Goal: Task Accomplishment & Management: Manage account settings

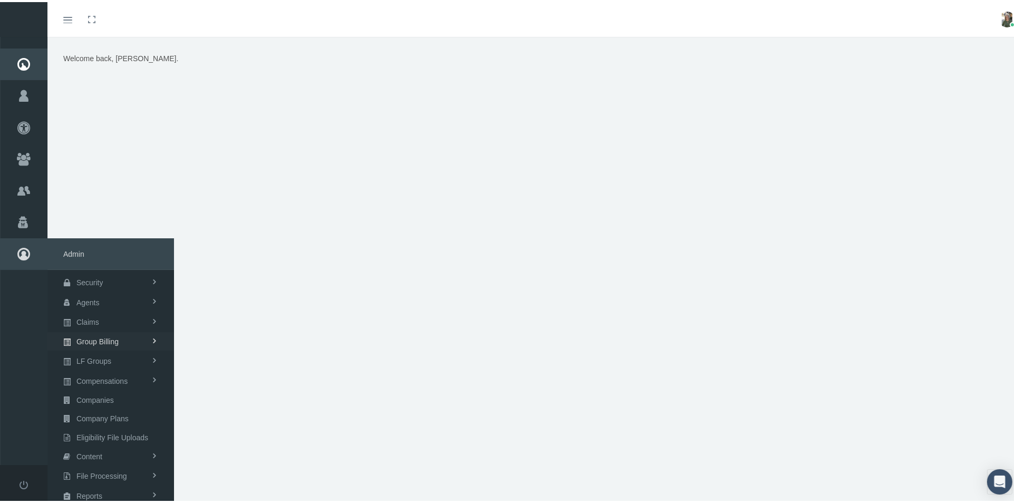
click at [108, 340] on span "Group Billing" at bounding box center [97, 340] width 42 height 18
click at [91, 412] on span "Payments" at bounding box center [79, 417] width 33 height 18
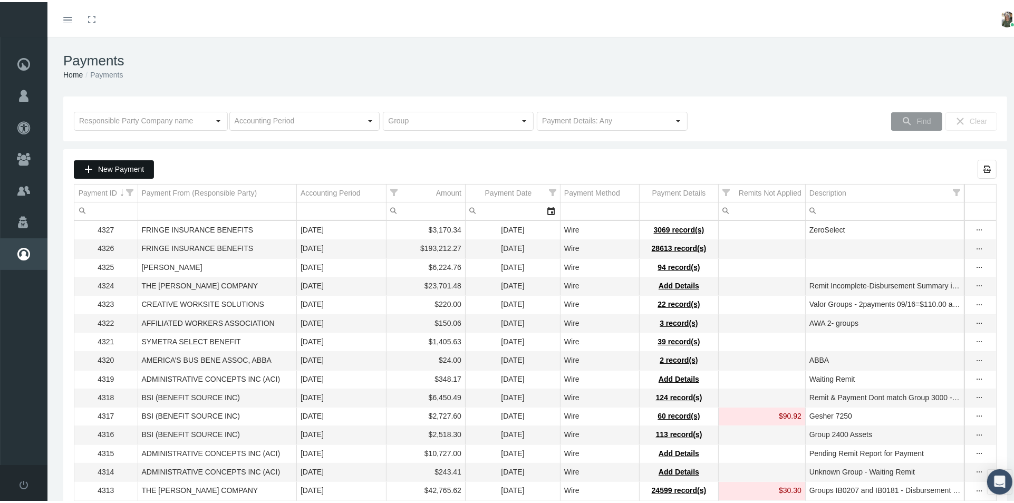
click at [107, 165] on span "New Payment" at bounding box center [121, 167] width 46 height 8
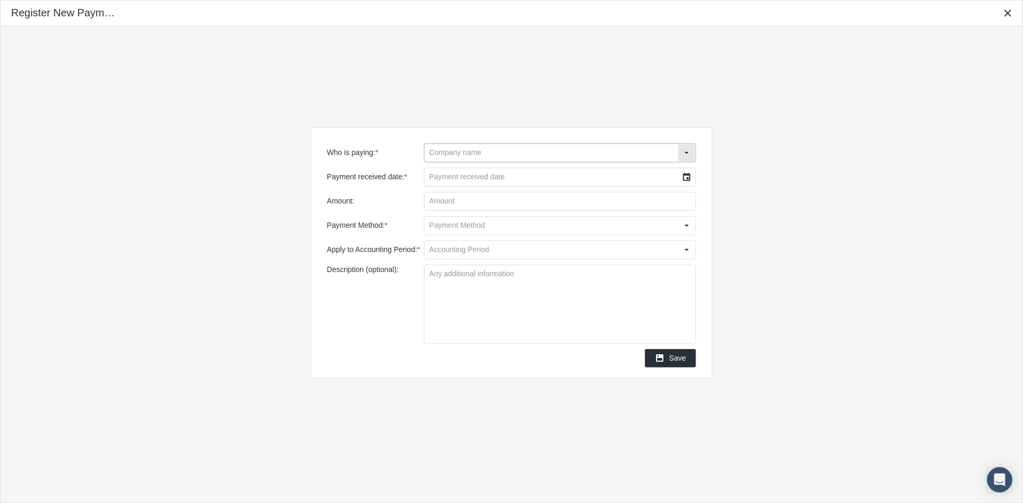
click at [435, 154] on input "Who is paying: *" at bounding box center [550, 153] width 253 height 18
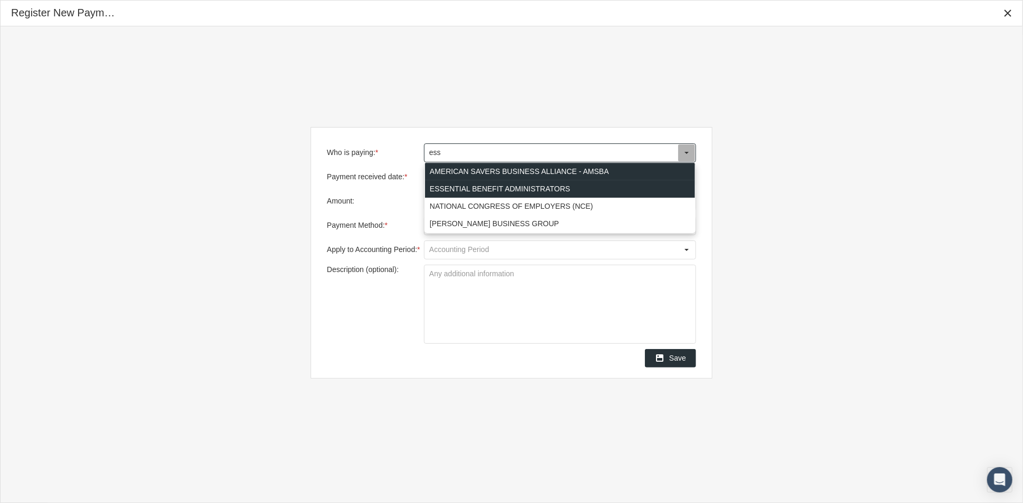
click at [462, 184] on div "ESSENTIAL BENEFIT ADMINISTRATORS" at bounding box center [560, 188] width 270 height 17
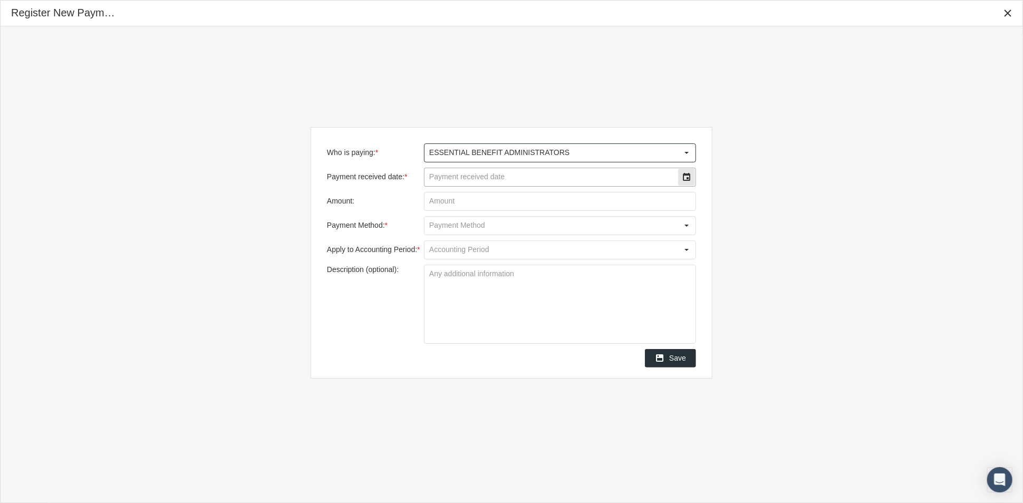
type input "ESSENTIAL BENEFIT ADMINISTRATORS"
click at [466, 181] on input "Payment received date: *" at bounding box center [550, 177] width 253 height 18
click at [688, 176] on div "Select" at bounding box center [686, 177] width 17 height 17
click at [526, 248] on td "2" at bounding box center [530, 246] width 21 height 17
click at [561, 206] on input "Amount:" at bounding box center [559, 201] width 271 height 18
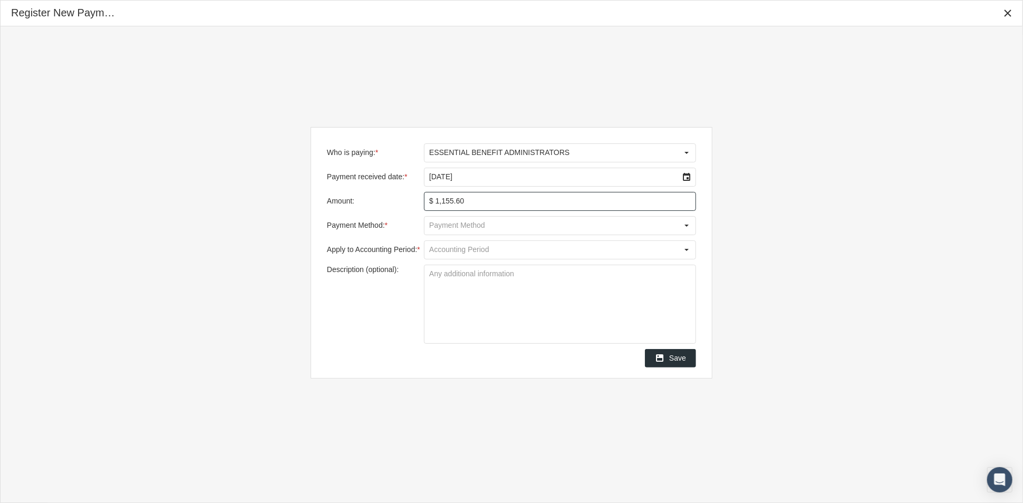
type input "$ 1,155.62"
click at [686, 229] on div "Select" at bounding box center [686, 225] width 17 height 17
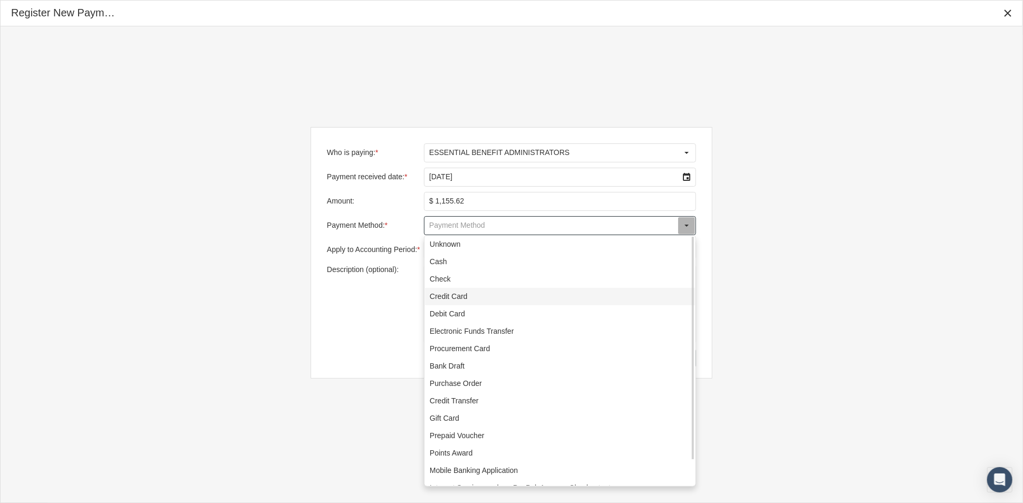
scroll to position [28, 0]
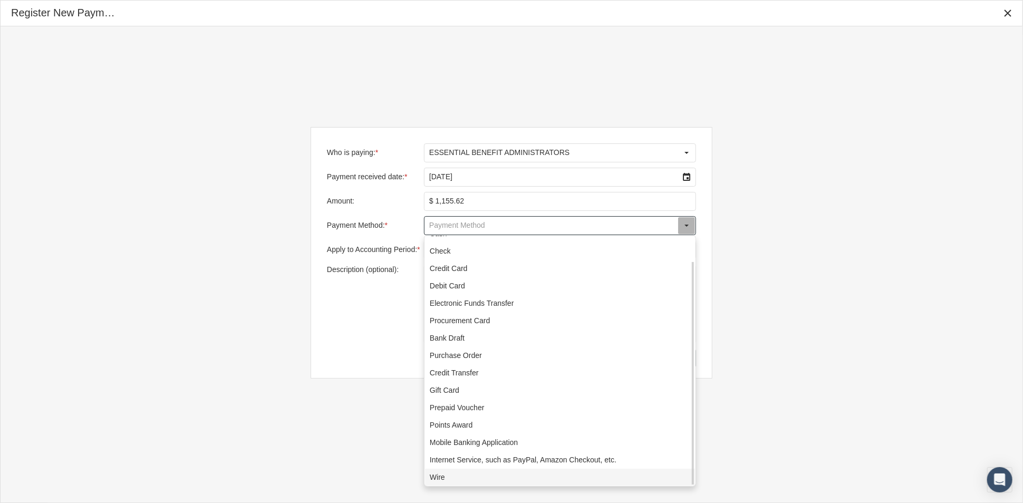
click at [462, 471] on div "Wire" at bounding box center [560, 477] width 270 height 17
type input "Wire"
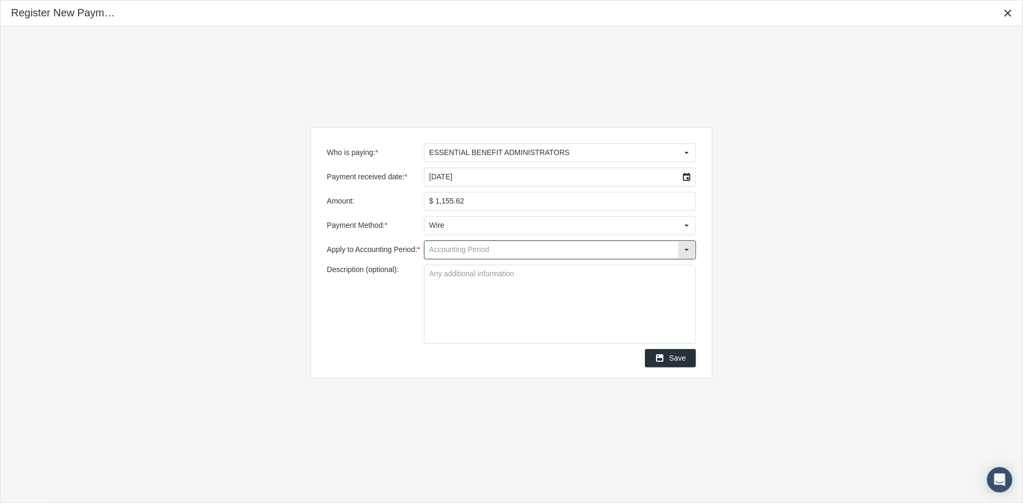
click at [565, 243] on input "Apply to Accounting Period: *" at bounding box center [550, 250] width 253 height 18
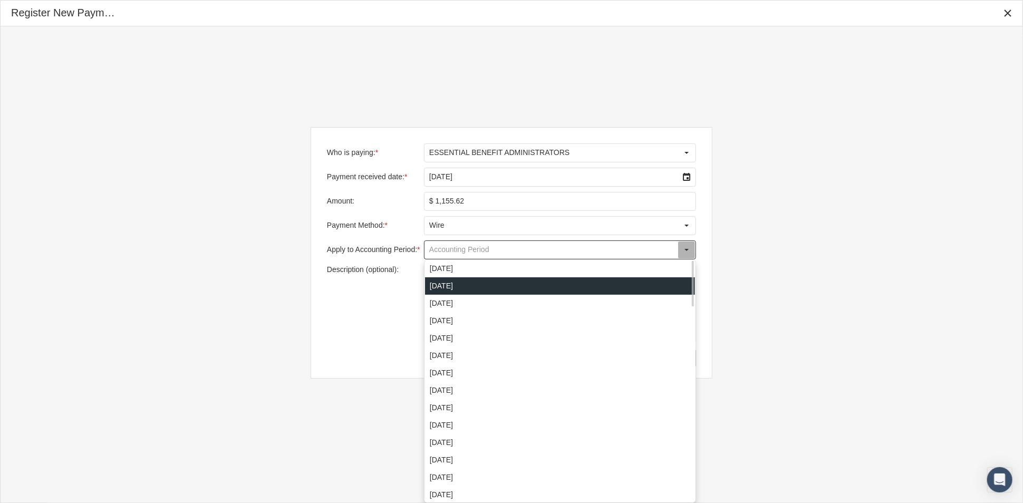
click at [509, 279] on div "October 2025" at bounding box center [560, 285] width 270 height 17
type input "October 2025"
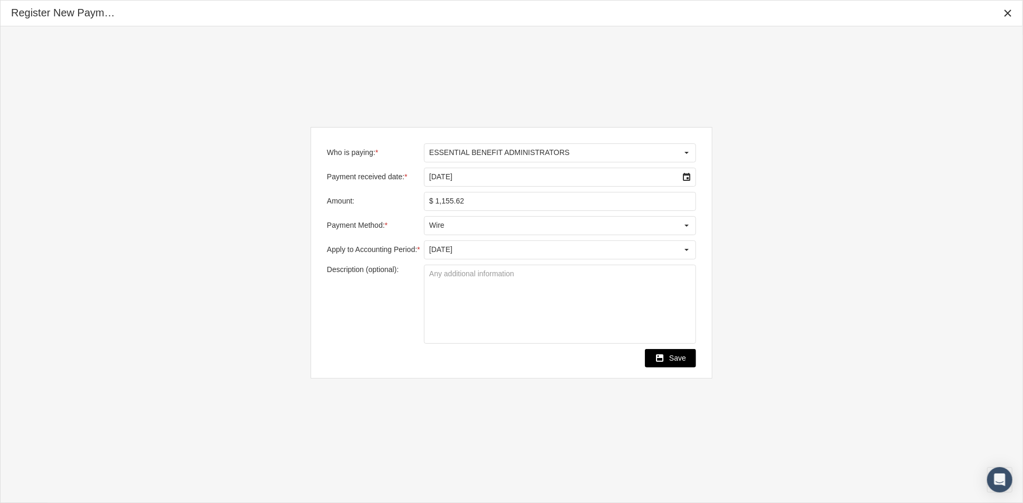
click at [675, 356] on span "Save" at bounding box center [677, 358] width 17 height 8
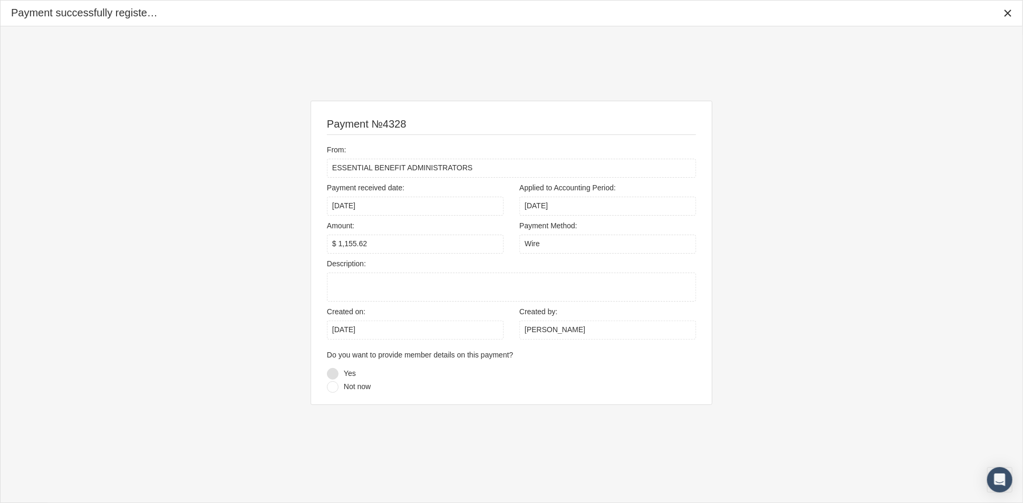
click at [333, 374] on div at bounding box center [333, 374] width 12 height 12
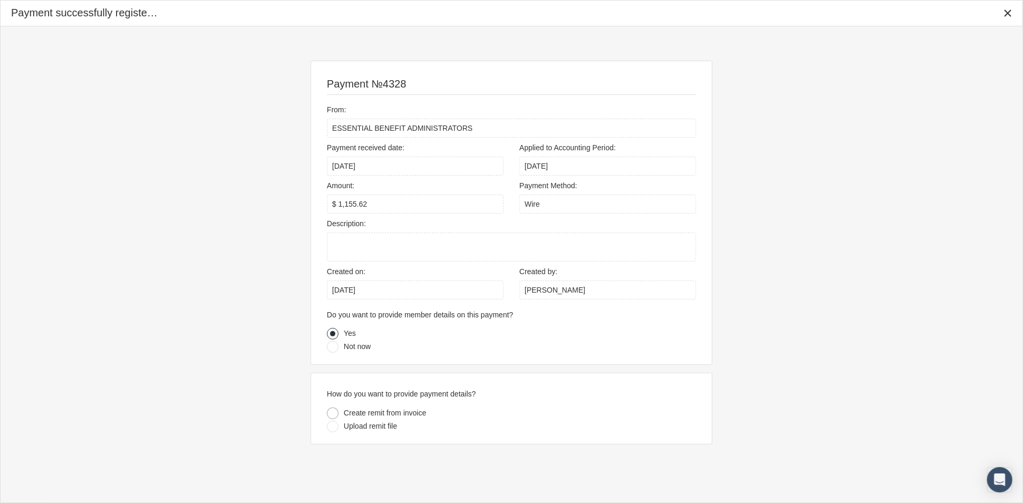
click at [333, 415] on div at bounding box center [333, 414] width 12 height 12
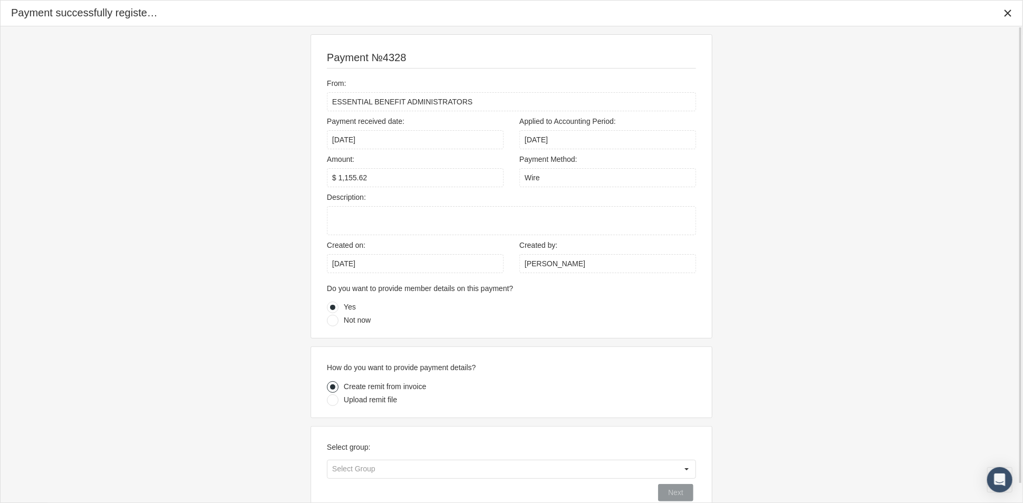
scroll to position [19, 0]
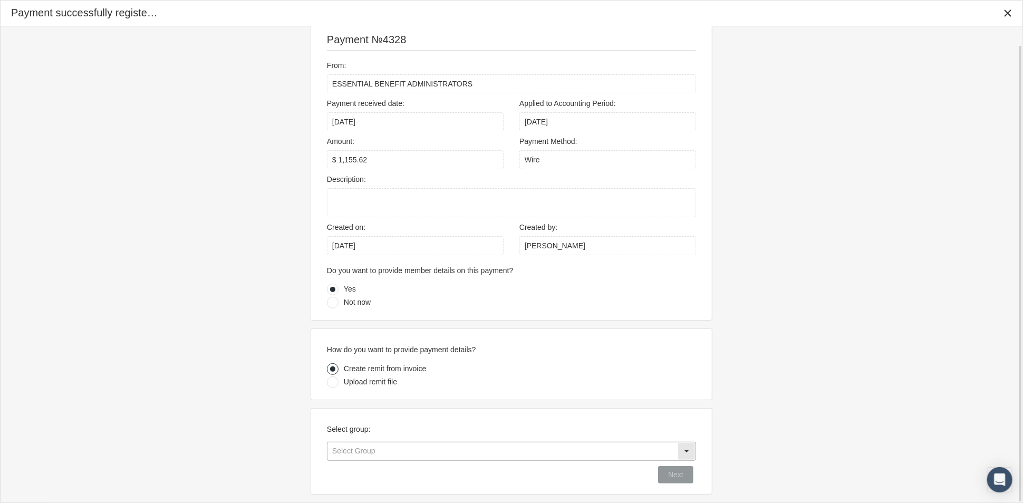
click at [587, 451] on input "text" at bounding box center [502, 451] width 350 height 18
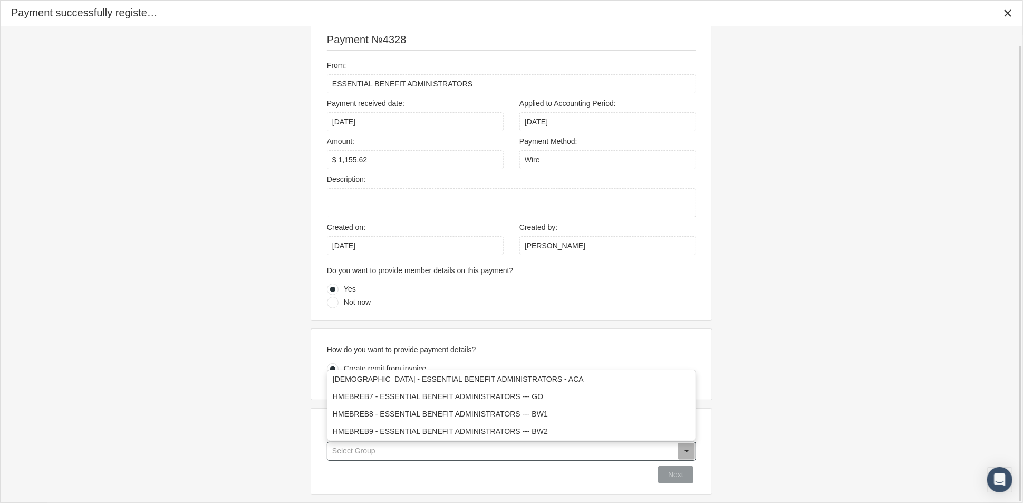
click at [587, 449] on input "text" at bounding box center [502, 451] width 350 height 18
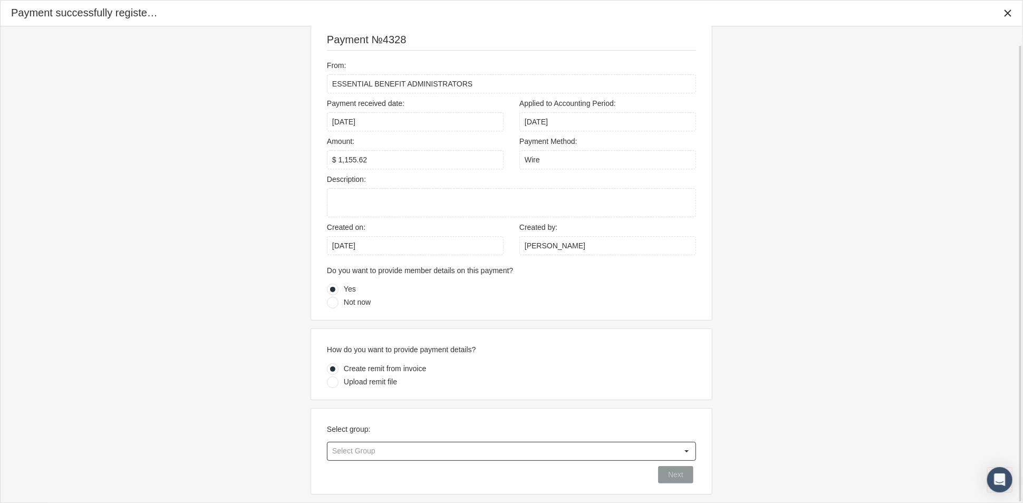
click at [328, 383] on div at bounding box center [333, 383] width 12 height 12
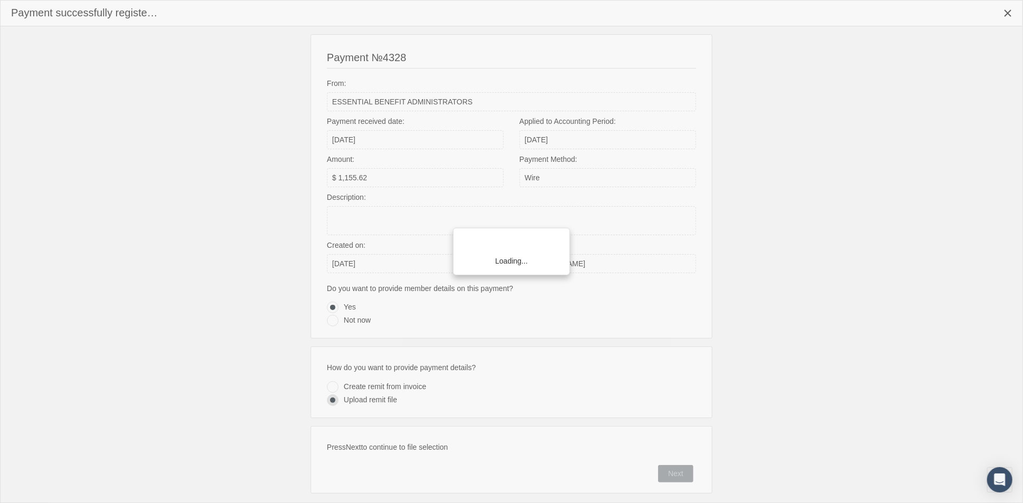
scroll to position [0, 0]
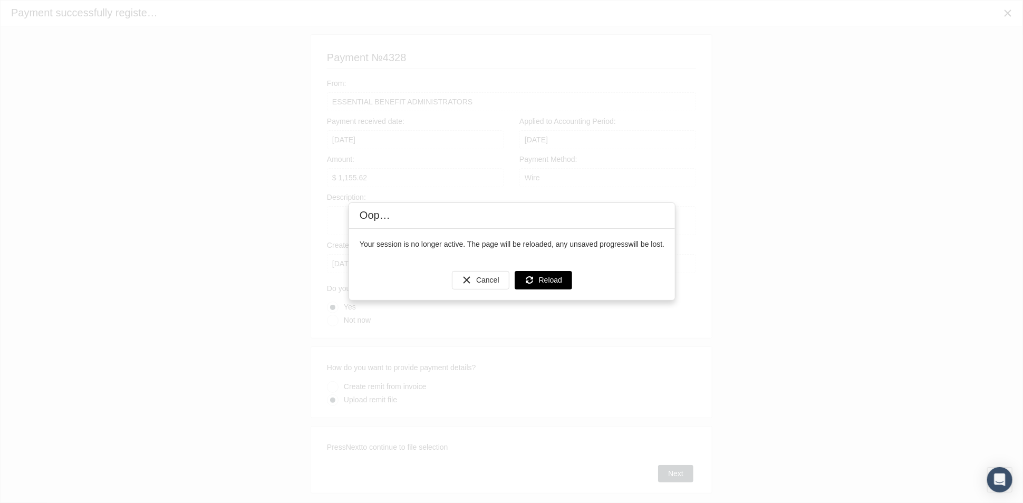
click at [557, 280] on span "Reload" at bounding box center [550, 280] width 23 height 8
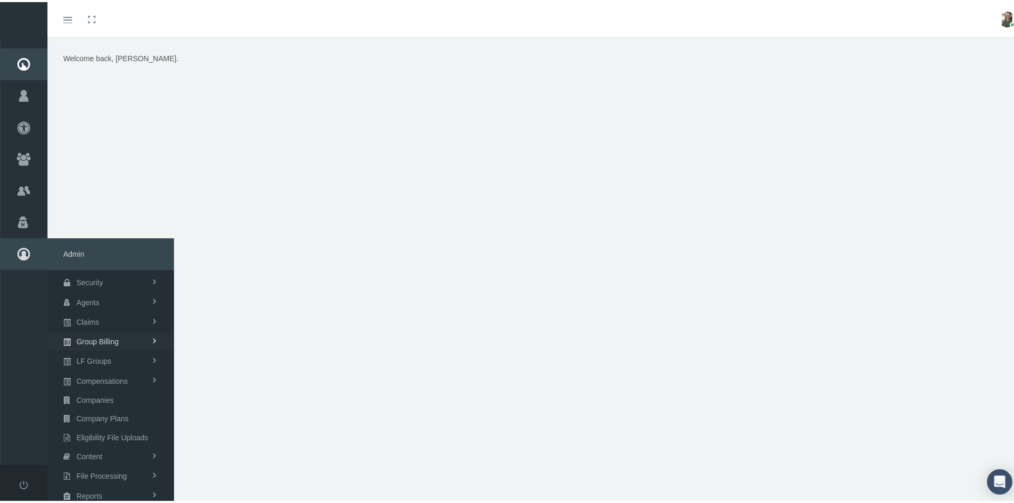
click at [93, 335] on span "Group Billing" at bounding box center [97, 340] width 42 height 18
click at [101, 394] on span "Multiple Group Invoice" at bounding box center [99, 398] width 73 height 18
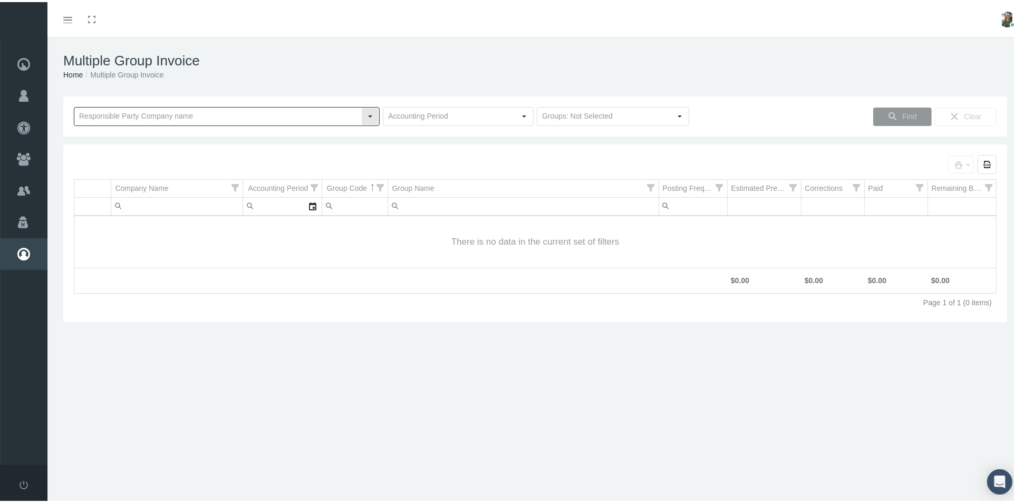
click at [185, 113] on input "text" at bounding box center [217, 114] width 287 height 18
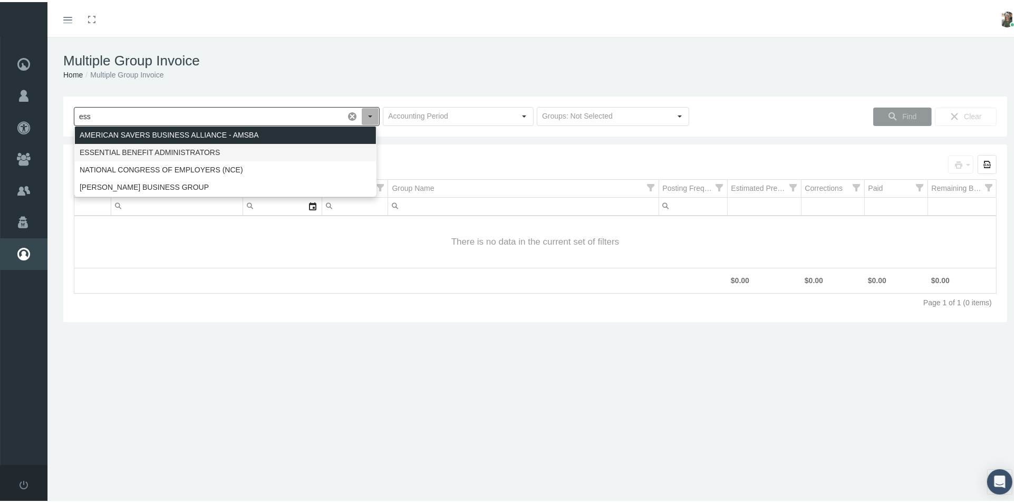
click at [194, 146] on div "ESSENTIAL BENEFIT ADMINISTRATORS" at bounding box center [225, 150] width 301 height 17
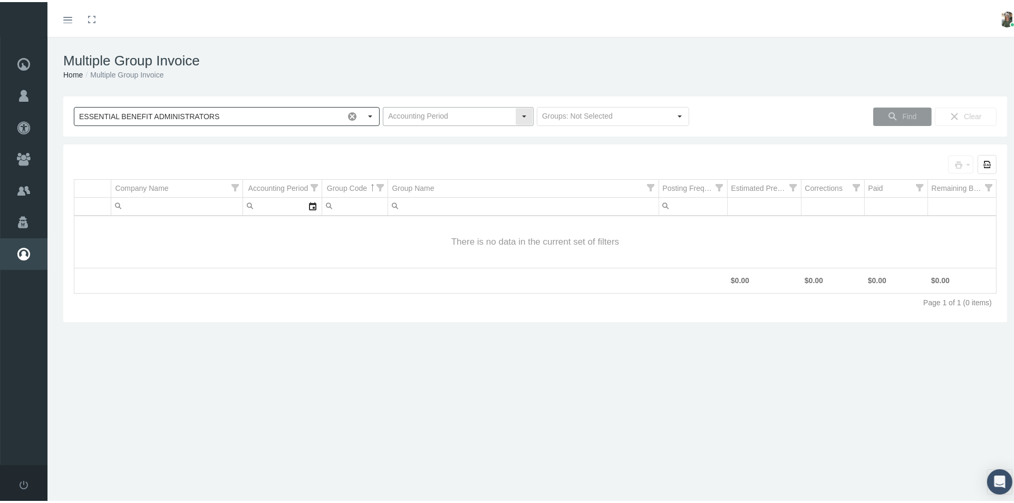
type input "ESSENTIAL BENEFIT ADMINISTRATORS"
click at [407, 113] on input "text" at bounding box center [449, 114] width 132 height 18
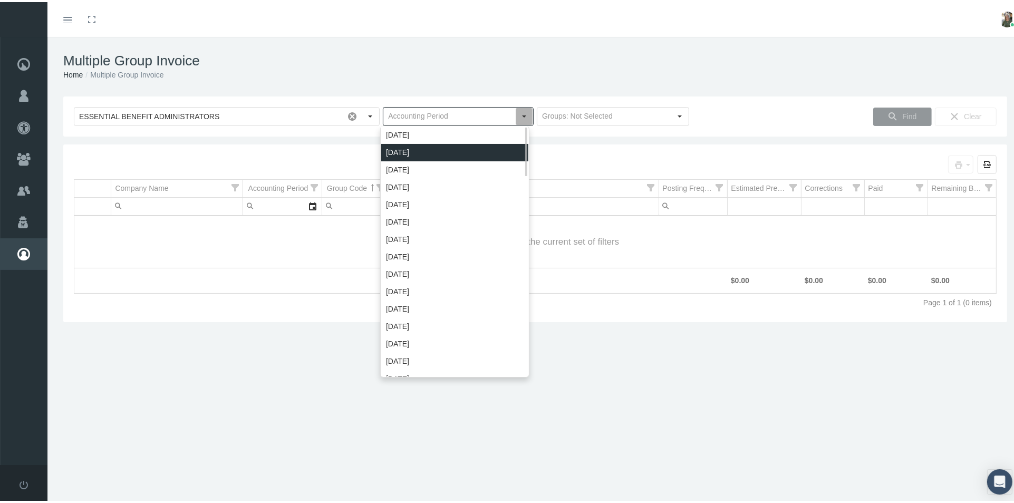
click at [418, 151] on div "[DATE]" at bounding box center [454, 150] width 147 height 17
type input "[DATE]"
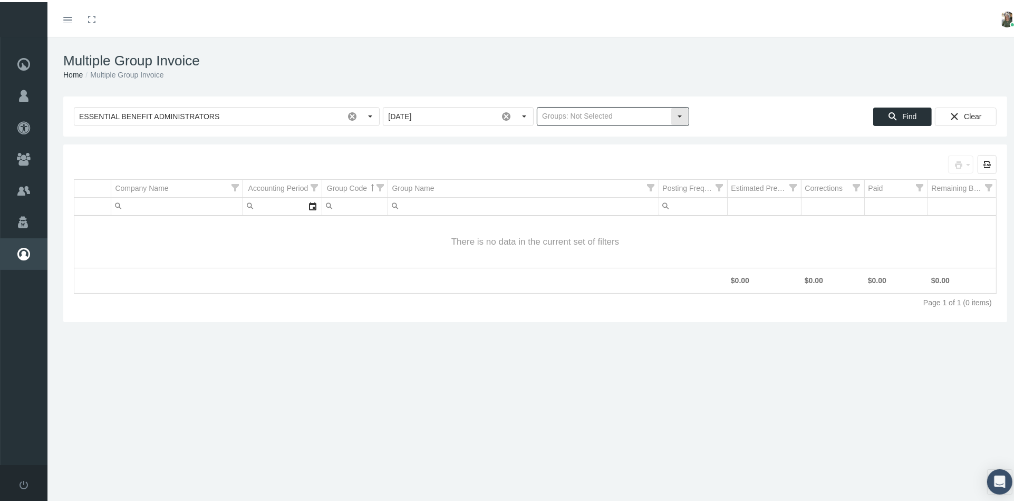
click at [568, 118] on input "text" at bounding box center [603, 114] width 133 height 18
click at [574, 153] on body "Toggle Fullscreen Toggle navigation Toggle menubar Toggle fullscreen Profile Lo…" at bounding box center [511, 251] width 1023 height 503
click at [600, 155] on div "Traditional Groups" at bounding box center [608, 150] width 149 height 17
type input "Traditional Groups"
click at [907, 113] on span "Find" at bounding box center [909, 114] width 14 height 8
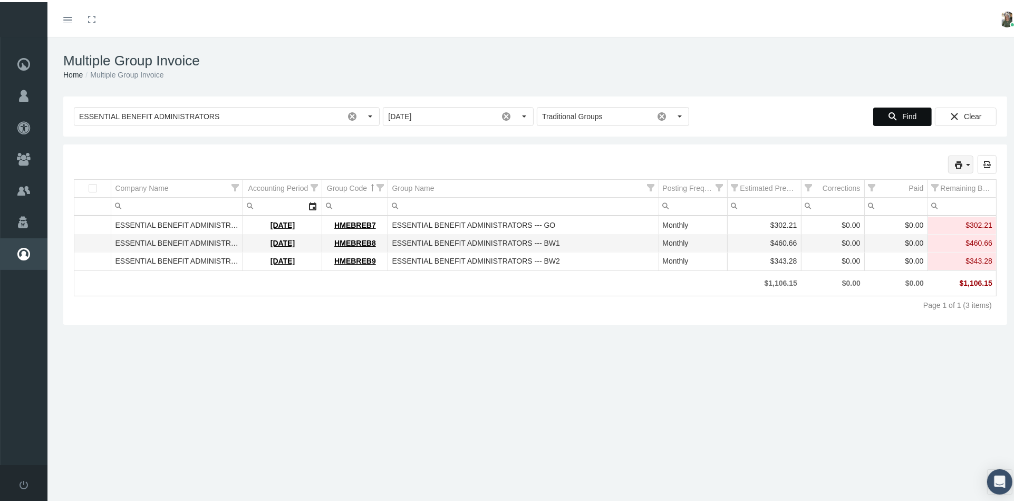
click at [954, 166] on icon "print" at bounding box center [958, 162] width 9 height 9
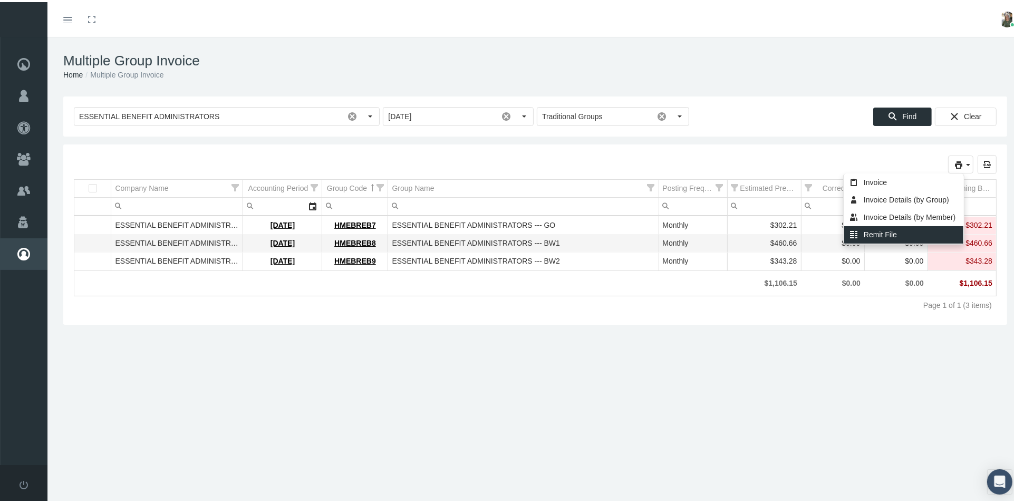
click at [876, 234] on div "Remit File" at bounding box center [903, 232] width 119 height 17
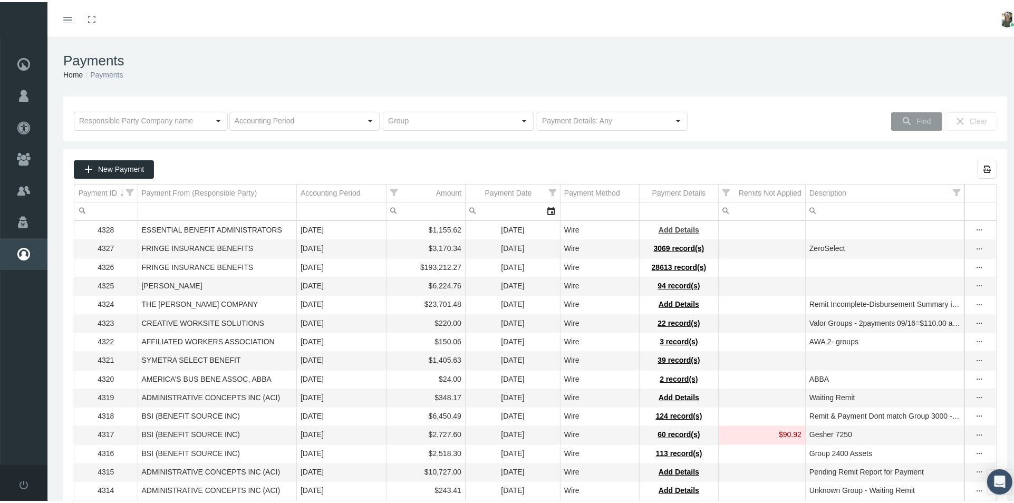
click at [671, 225] on span "Add Details" at bounding box center [679, 228] width 41 height 8
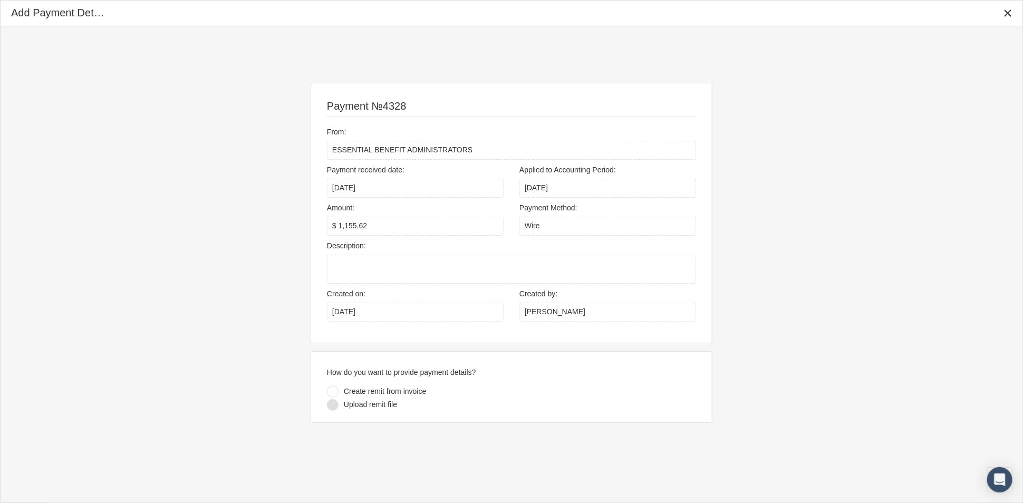
click at [330, 410] on div at bounding box center [333, 405] width 12 height 12
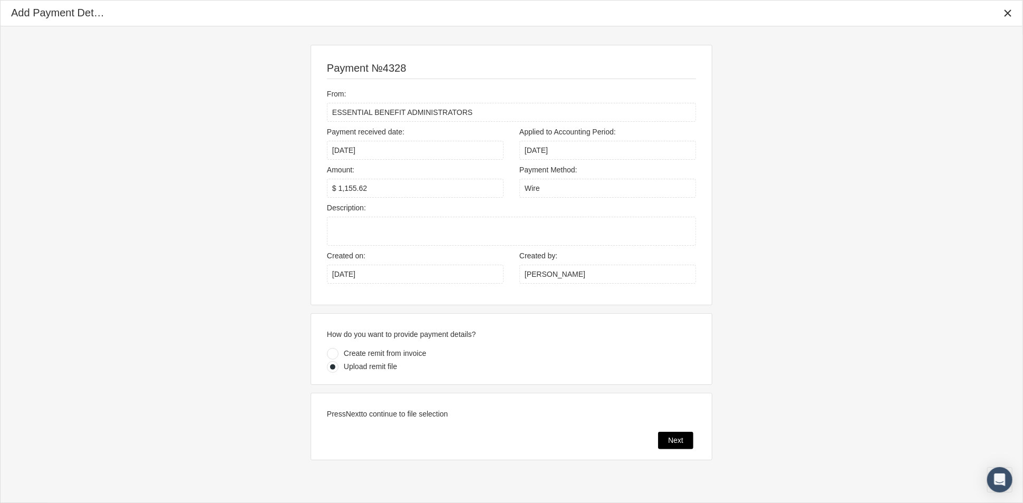
click at [675, 436] on span "Next" at bounding box center [675, 440] width 15 height 8
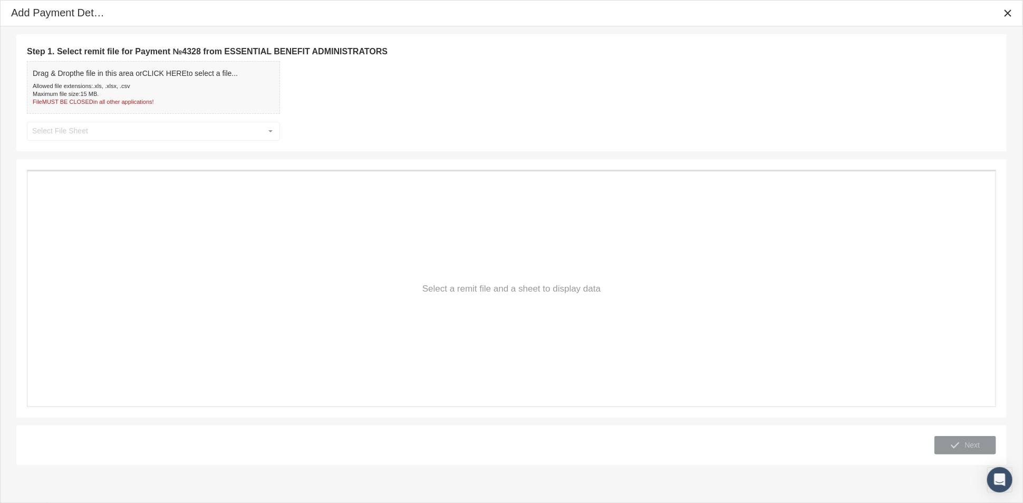
click at [164, 88] on div "Allowed file extensions: .xls, .xlsx, .csv" at bounding box center [135, 86] width 205 height 8
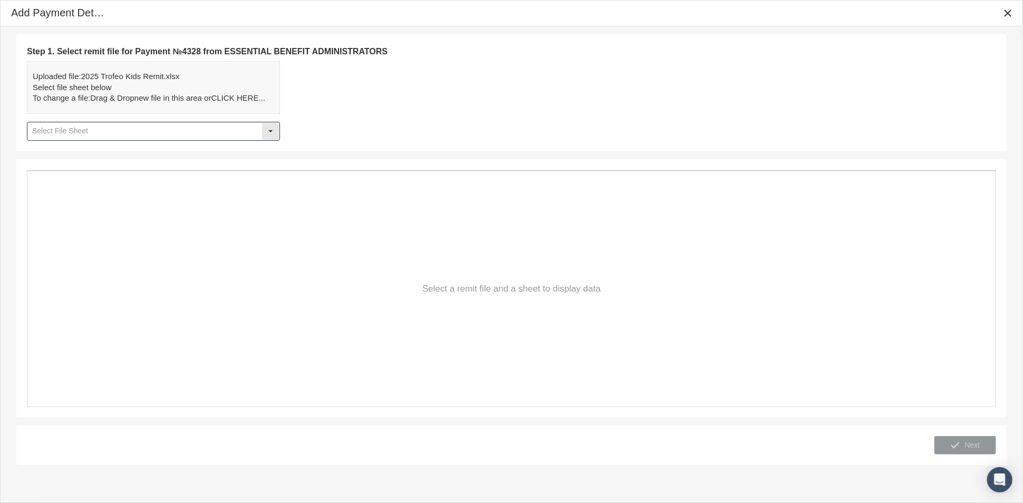
click at [274, 133] on div "Select" at bounding box center [270, 131] width 17 height 17
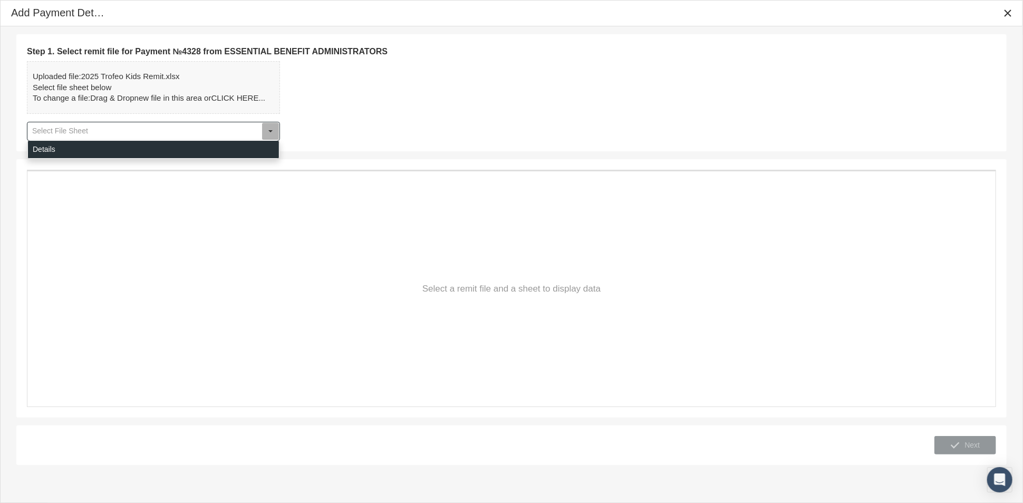
click at [265, 148] on div "Details" at bounding box center [153, 149] width 251 height 17
type input "Details"
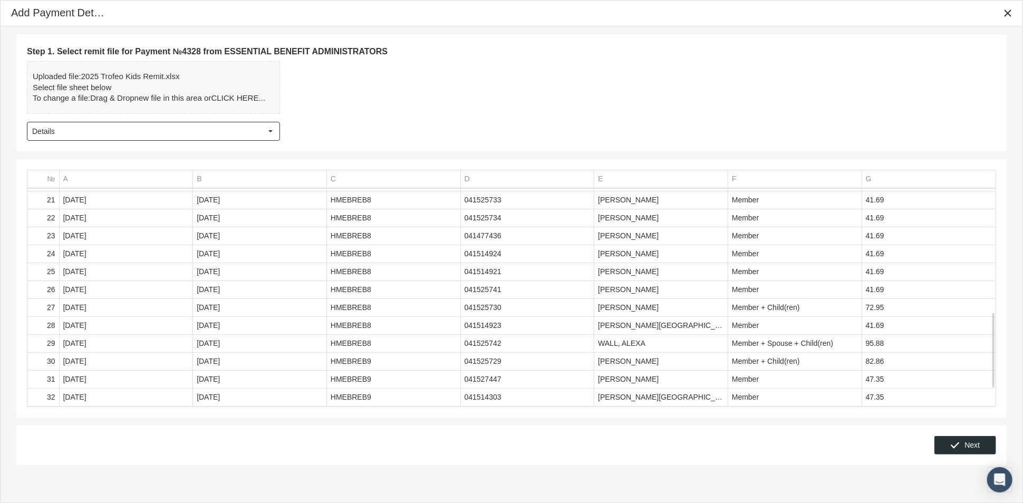
scroll to position [409, 0]
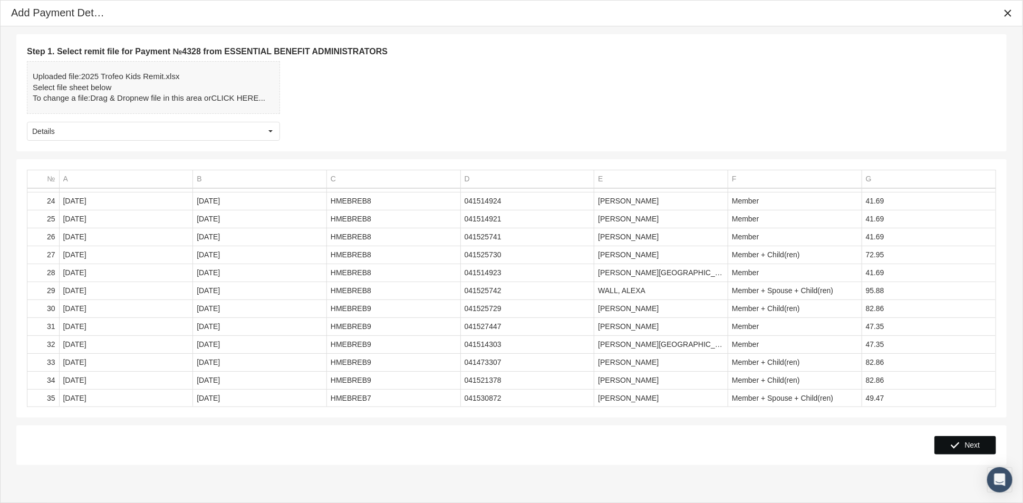
click at [955, 448] on icon "Next" at bounding box center [955, 444] width 9 height 9
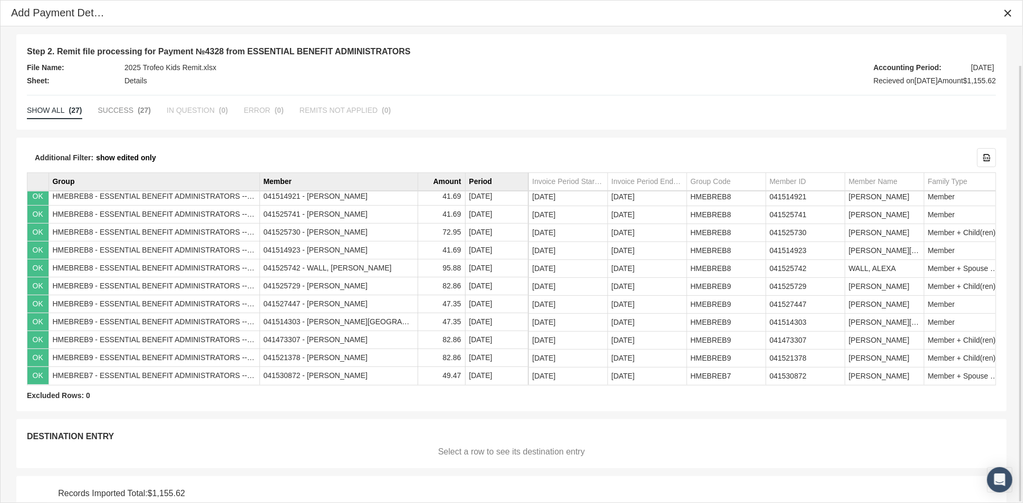
scroll to position [41, 0]
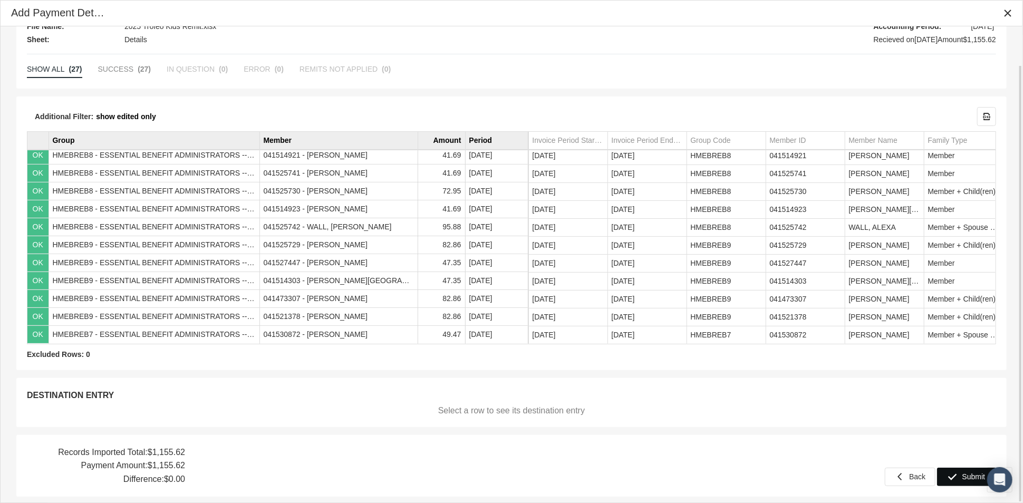
click at [959, 474] on div "Submit" at bounding box center [967, 476] width 58 height 17
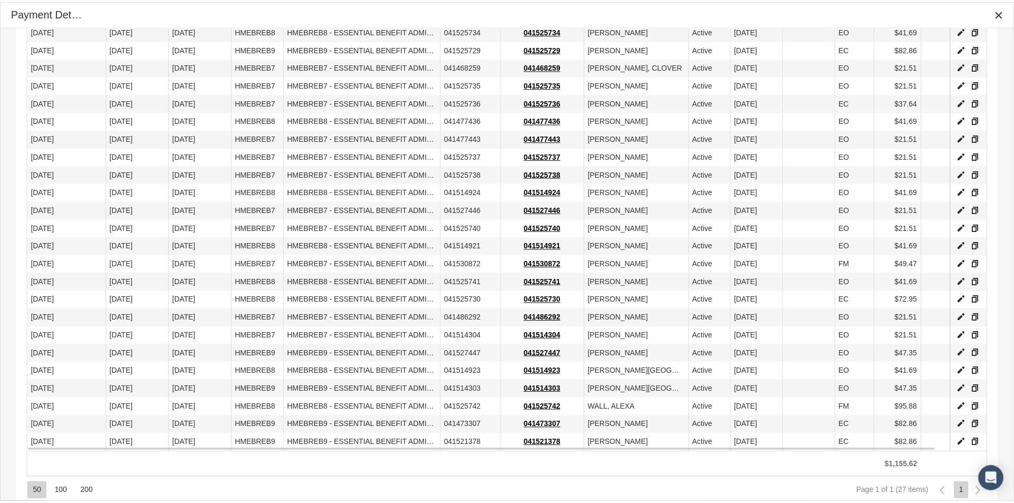
scroll to position [285, 0]
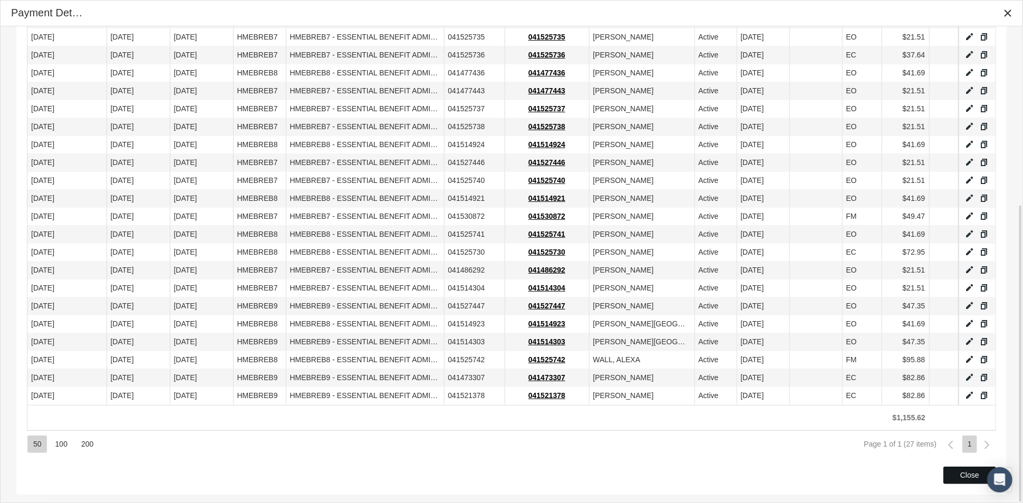
click at [952, 475] on div "Close" at bounding box center [970, 475] width 52 height 16
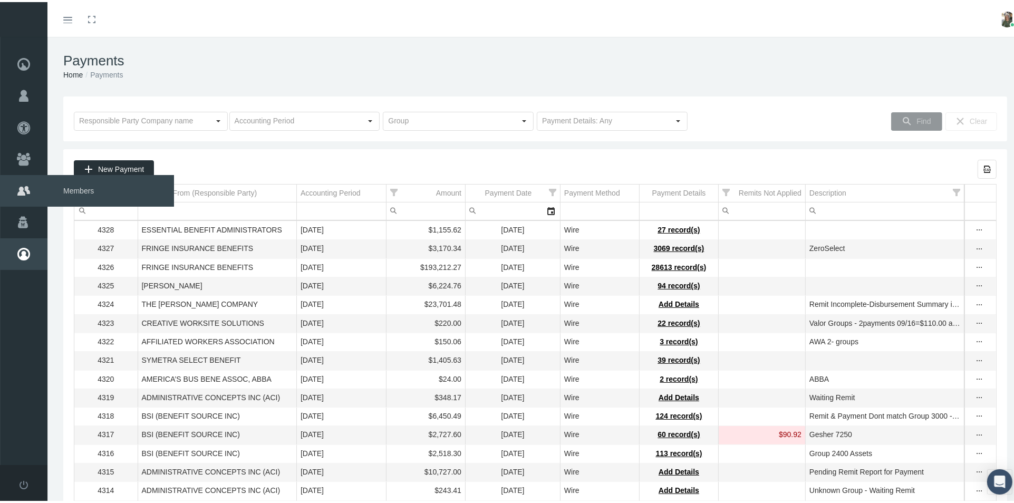
click at [76, 184] on span "Members" at bounding box center [110, 189] width 127 height 32
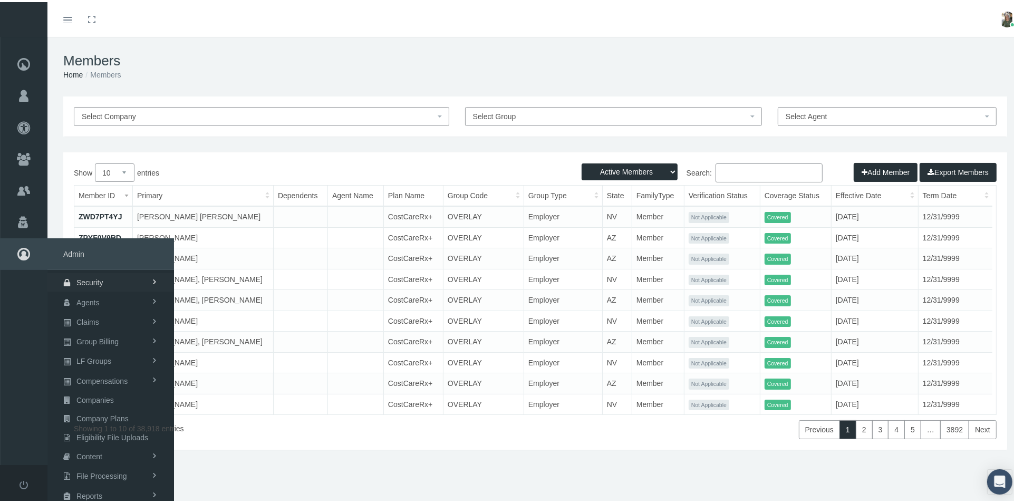
click at [151, 281] on span at bounding box center [154, 280] width 7 height 18
click at [131, 333] on link "User Lookup" at bounding box center [110, 339] width 127 height 18
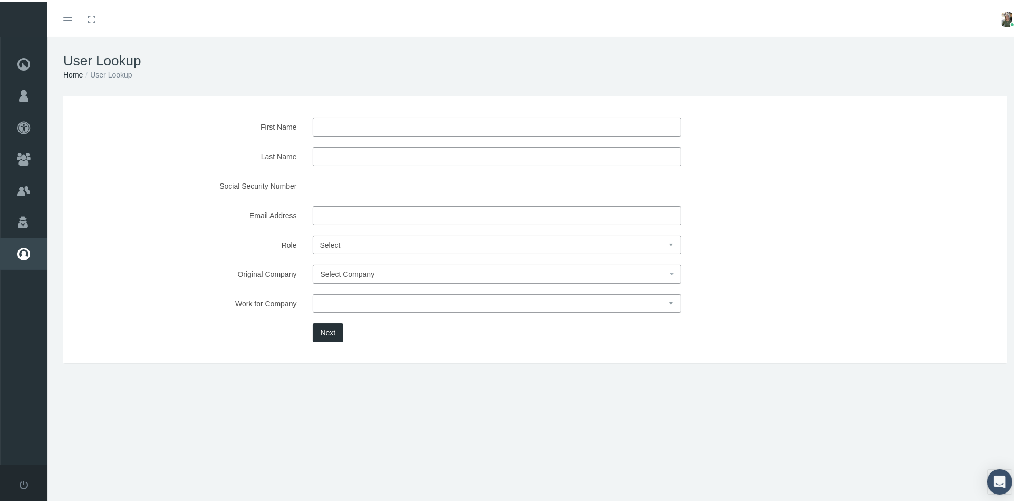
click at [332, 128] on input "First Name" at bounding box center [497, 124] width 369 height 19
type input "Andrea"
type input "Johnson"
click at [324, 323] on button "Next" at bounding box center [328, 330] width 31 height 19
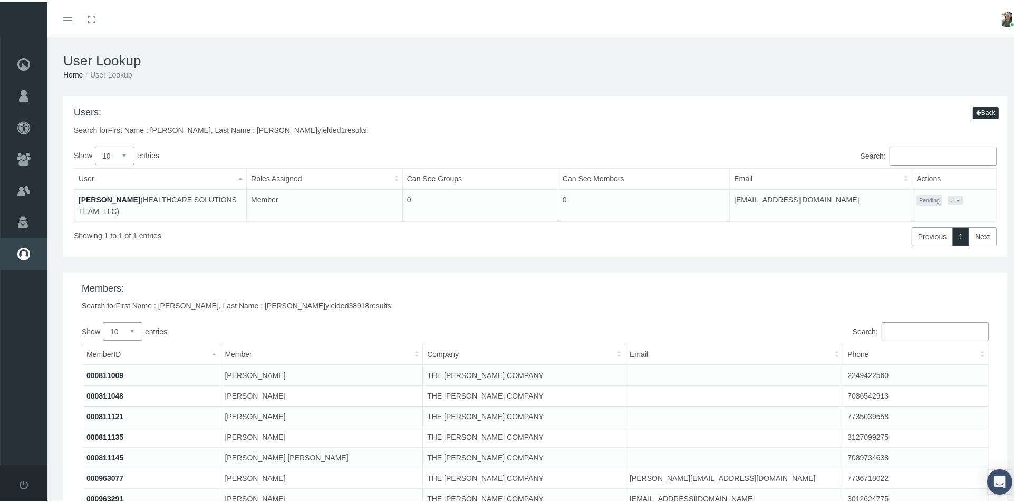
click at [126, 196] on link "[PERSON_NAME]" at bounding box center [110, 198] width 62 height 8
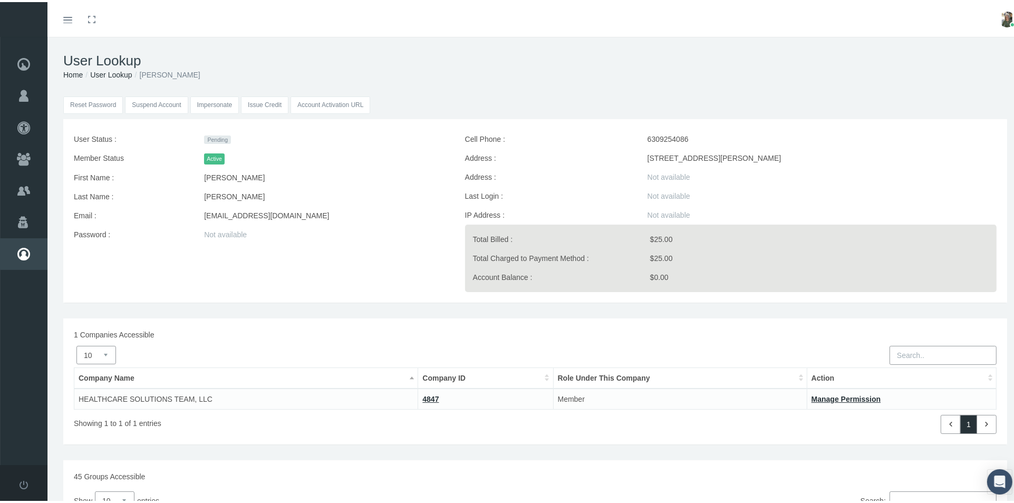
drag, startPoint x: 204, startPoint y: 213, endPoint x: 298, endPoint y: 219, distance: 94.6
click at [298, 219] on div "[EMAIL_ADDRESS][DOMAIN_NAME]" at bounding box center [326, 213] width 260 height 19
copy div "[EMAIL_ADDRESS][DOMAIN_NAME]"
drag, startPoint x: 209, startPoint y: 228, endPoint x: 191, endPoint y: 240, distance: 21.6
click at [191, 240] on label "Password :" at bounding box center [131, 232] width 130 height 19
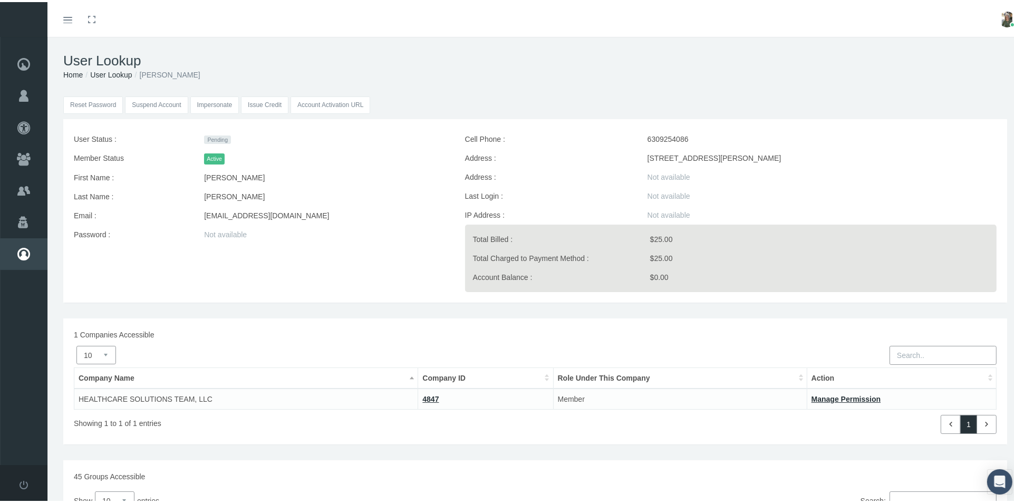
click at [93, 104] on button "Reset Password" at bounding box center [93, 102] width 60 height 17
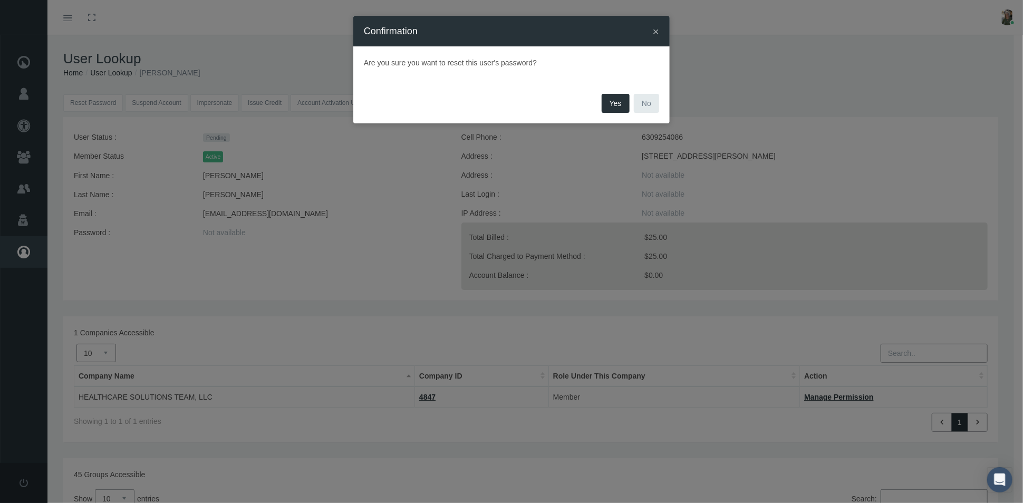
click at [606, 103] on button "Yes" at bounding box center [616, 103] width 28 height 19
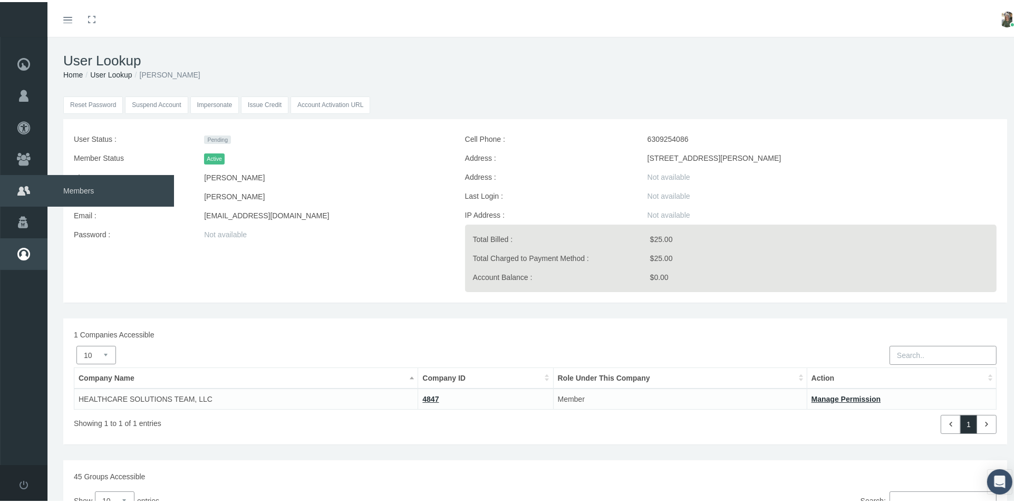
click at [92, 182] on span "Members" at bounding box center [110, 189] width 127 height 32
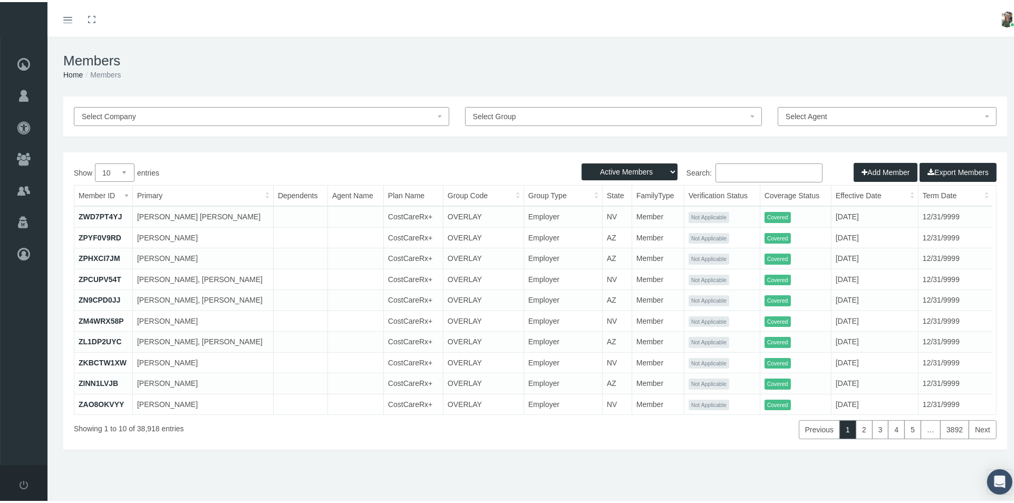
click at [724, 170] on input "Search:" at bounding box center [769, 170] width 107 height 19
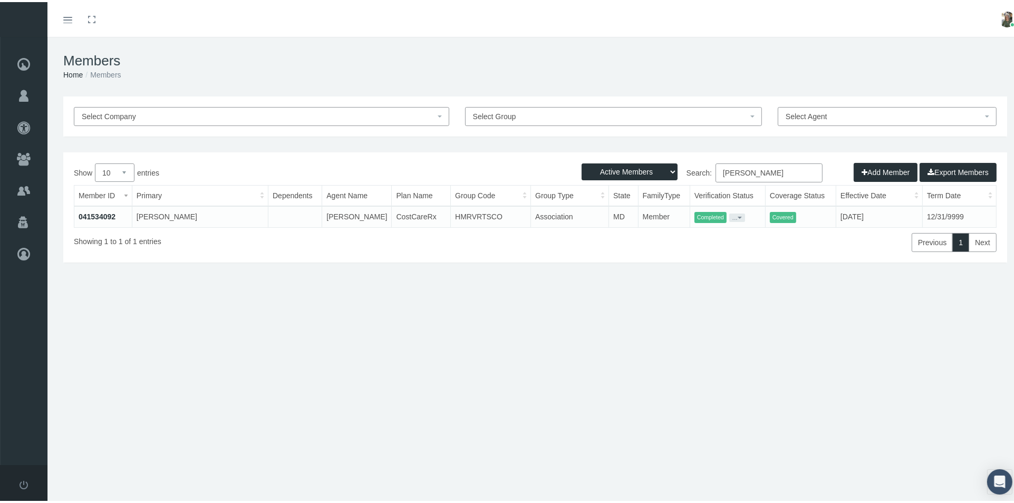
type input "Andrea Johnson"
click at [101, 214] on link "041534092" at bounding box center [97, 214] width 37 height 8
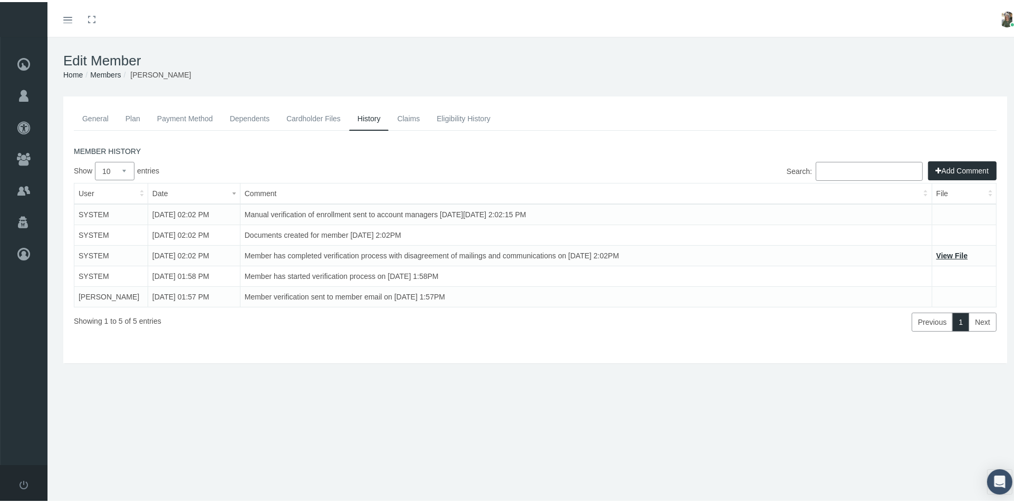
click at [103, 119] on link "General" at bounding box center [95, 116] width 43 height 23
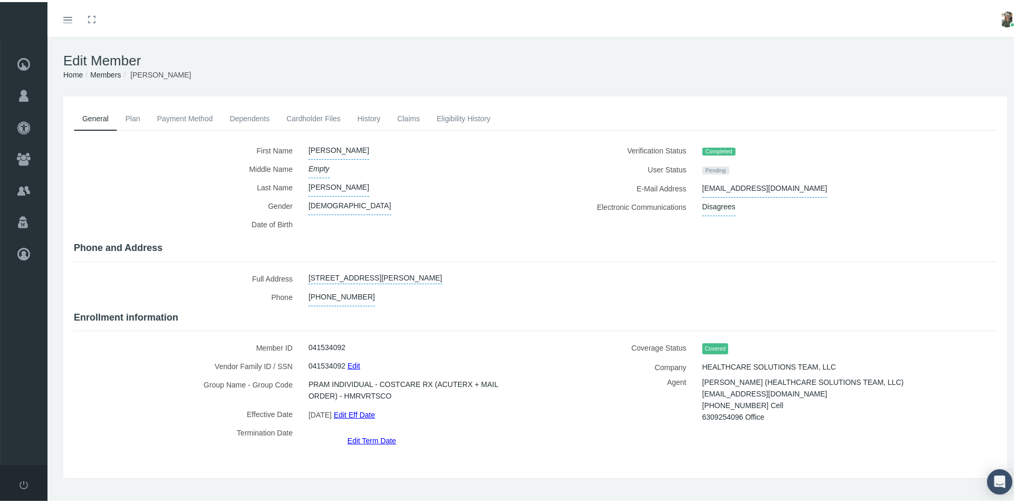
click at [715, 206] on span "Disagrees" at bounding box center [718, 205] width 33 height 18
click at [736, 202] on select "N/A Agrees Disagrees" at bounding box center [728, 204] width 52 height 17
select select "True"
click at [702, 196] on select "N/A Agrees Disagrees" at bounding box center [728, 204] width 52 height 17
click at [765, 203] on icon "submit" at bounding box center [768, 204] width 6 height 10
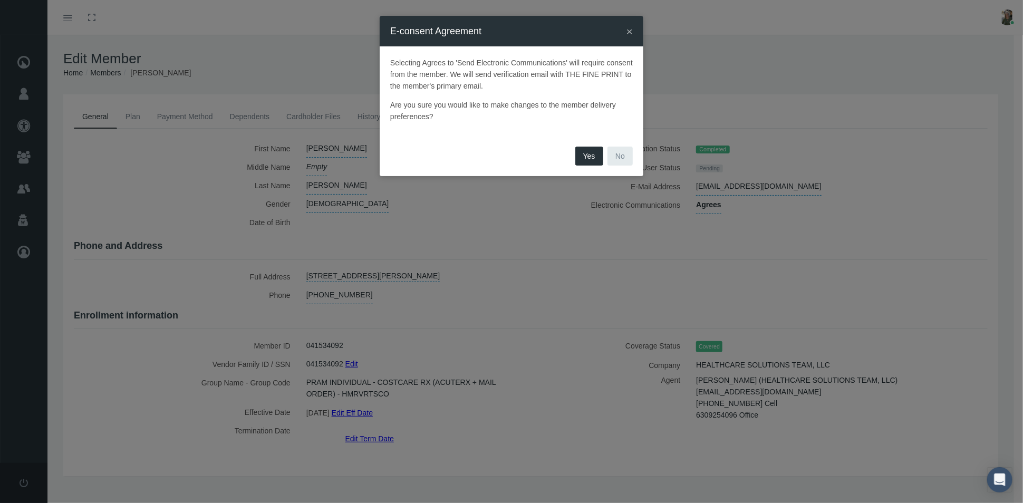
click at [585, 158] on button "Yes" at bounding box center [589, 156] width 28 height 19
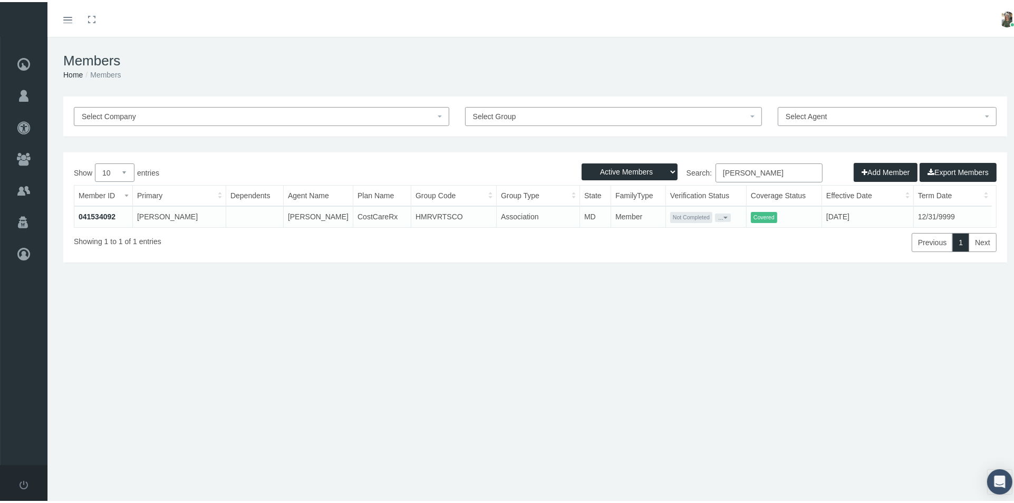
click at [719, 214] on button "..." at bounding box center [723, 215] width 16 height 8
click at [717, 242] on link "Resend Verification" at bounding box center [738, 239] width 69 height 13
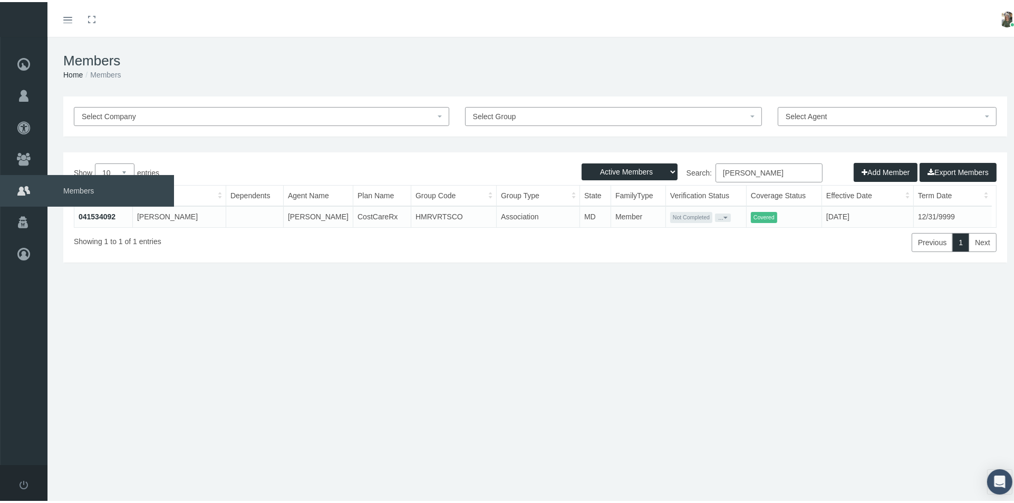
click at [76, 187] on span "Members" at bounding box center [110, 189] width 127 height 32
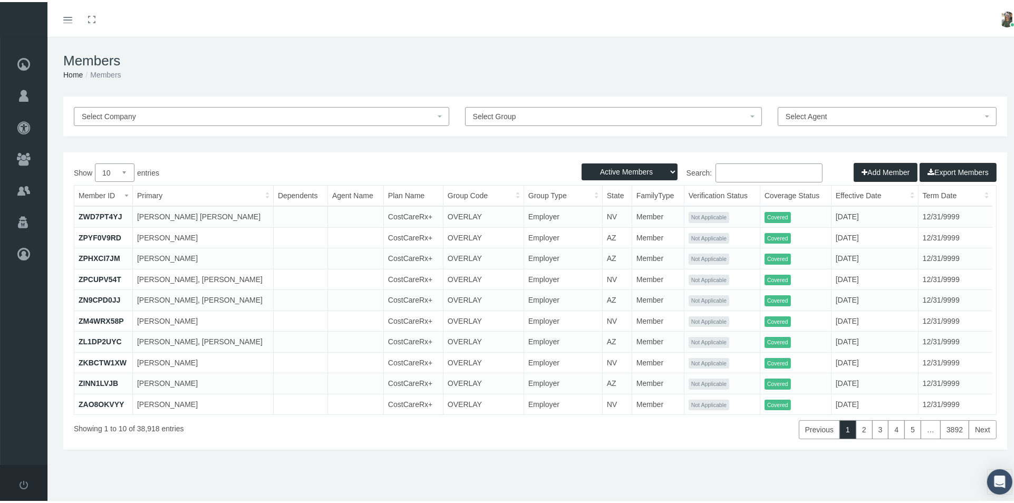
click at [718, 178] on input "Search:" at bounding box center [769, 170] width 107 height 19
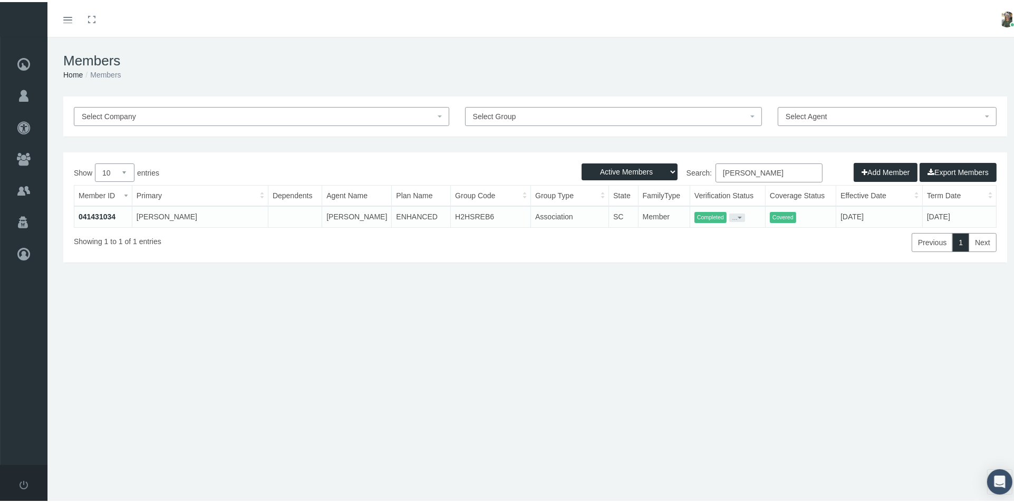
type input "[PERSON_NAME]"
click at [111, 213] on link "041431034" at bounding box center [97, 214] width 37 height 8
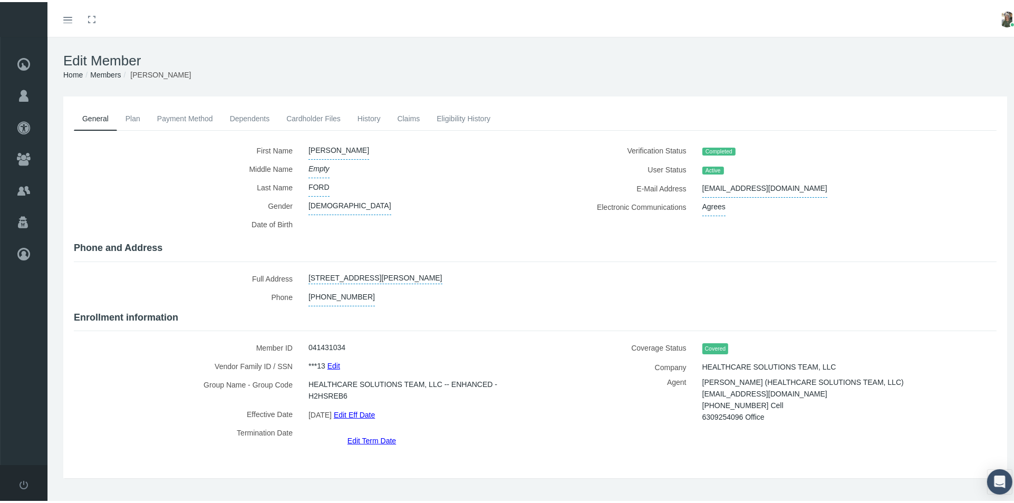
click at [129, 114] on link "Plan" at bounding box center [133, 116] width 32 height 23
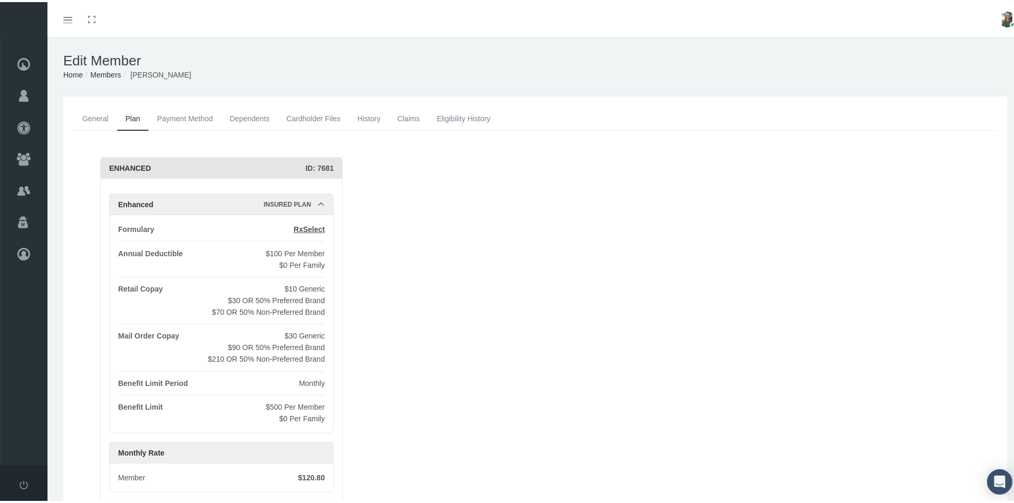
click at [178, 115] on link "Payment Method" at bounding box center [185, 116] width 73 height 23
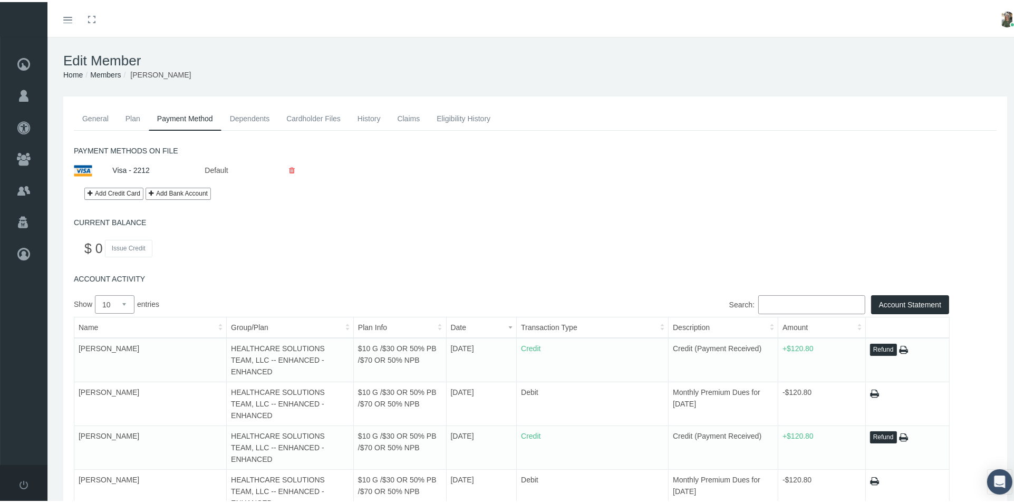
click at [126, 118] on link "Plan" at bounding box center [133, 116] width 32 height 23
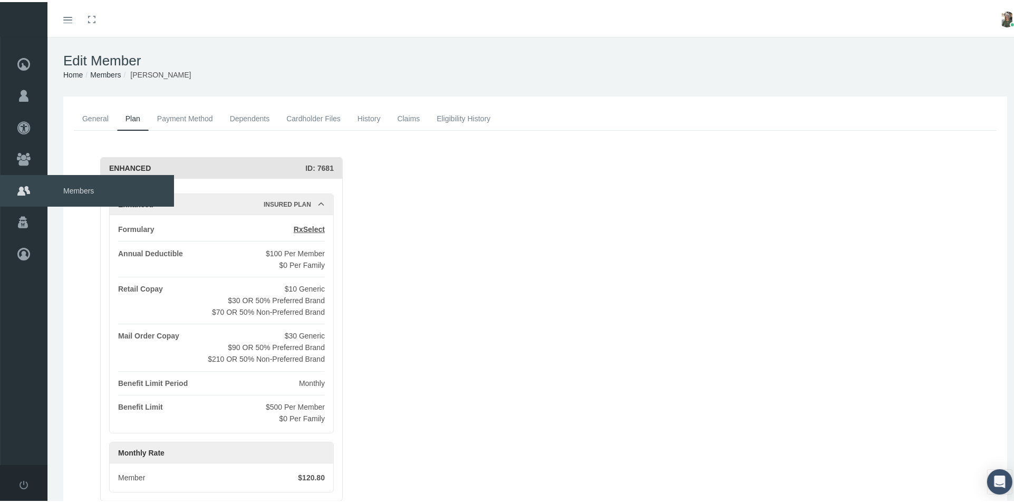
click at [70, 185] on span "Members" at bounding box center [110, 189] width 127 height 32
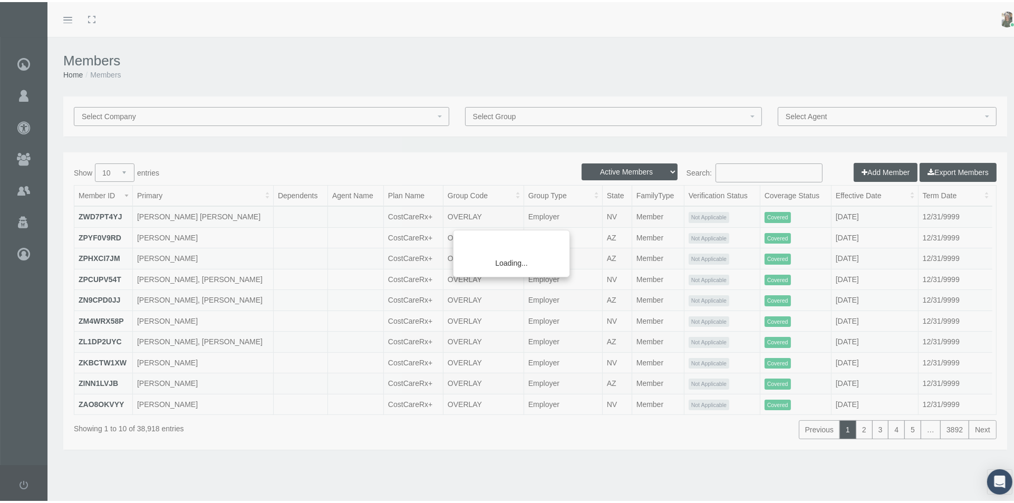
click at [718, 173] on div "Loading..." at bounding box center [507, 251] width 1014 height 503
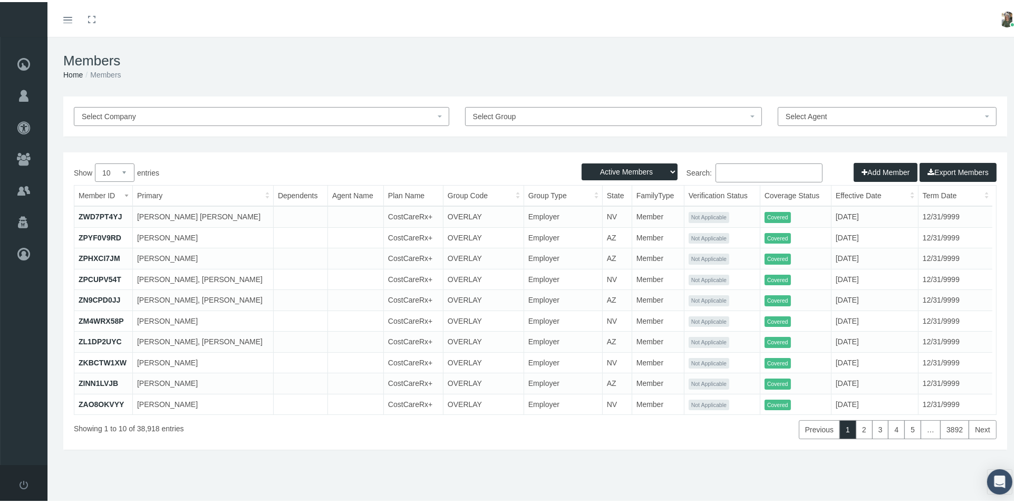
click at [723, 172] on input "Search:" at bounding box center [769, 170] width 107 height 19
type input "flour"
